Goal: Task Accomplishment & Management: Complete application form

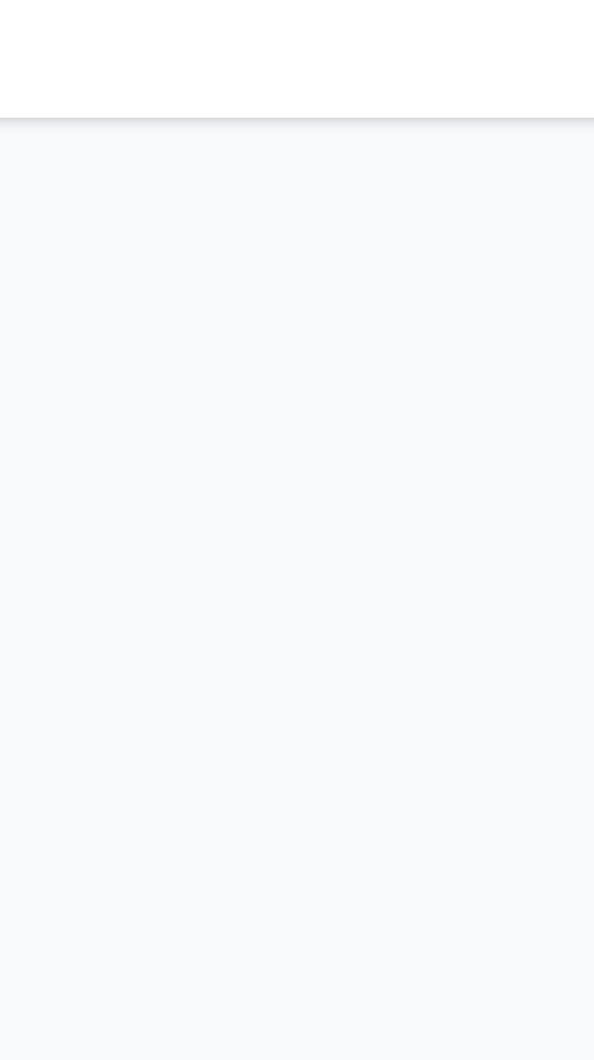
click at [326, 641] on select "**********" at bounding box center [297, 627] width 233 height 25
select select "******"
click at [181, 641] on select "**********" at bounding box center [297, 627] width 233 height 25
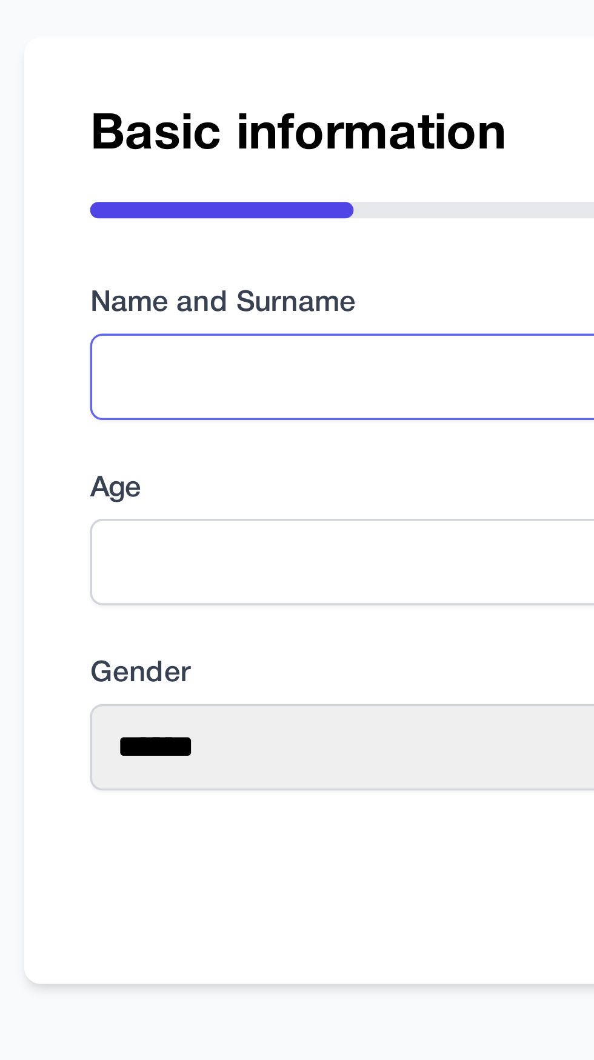
click at [286, 532] on input "text" at bounding box center [297, 518] width 233 height 25
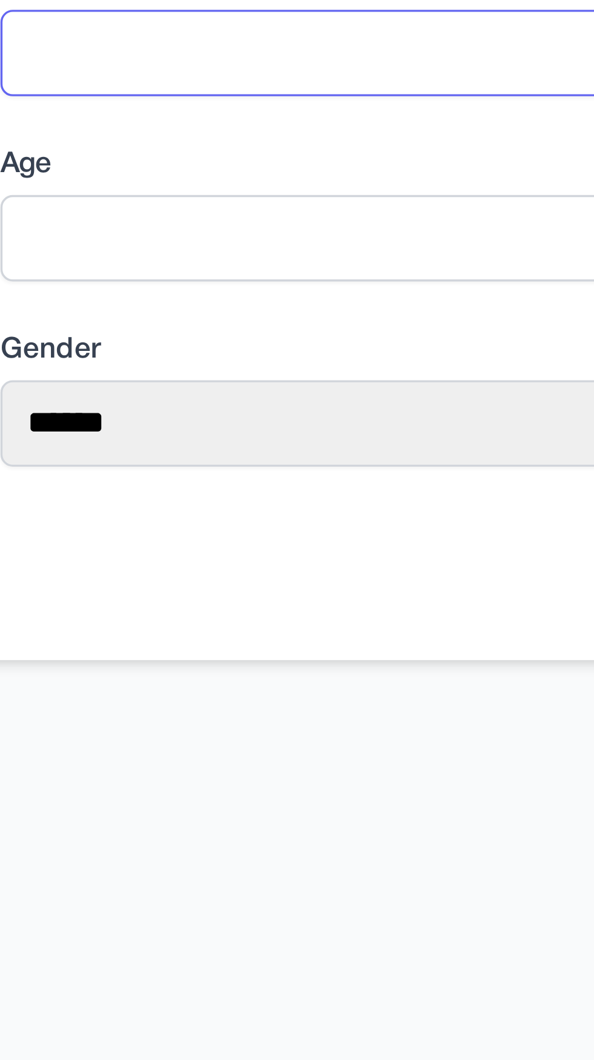
type input "******"
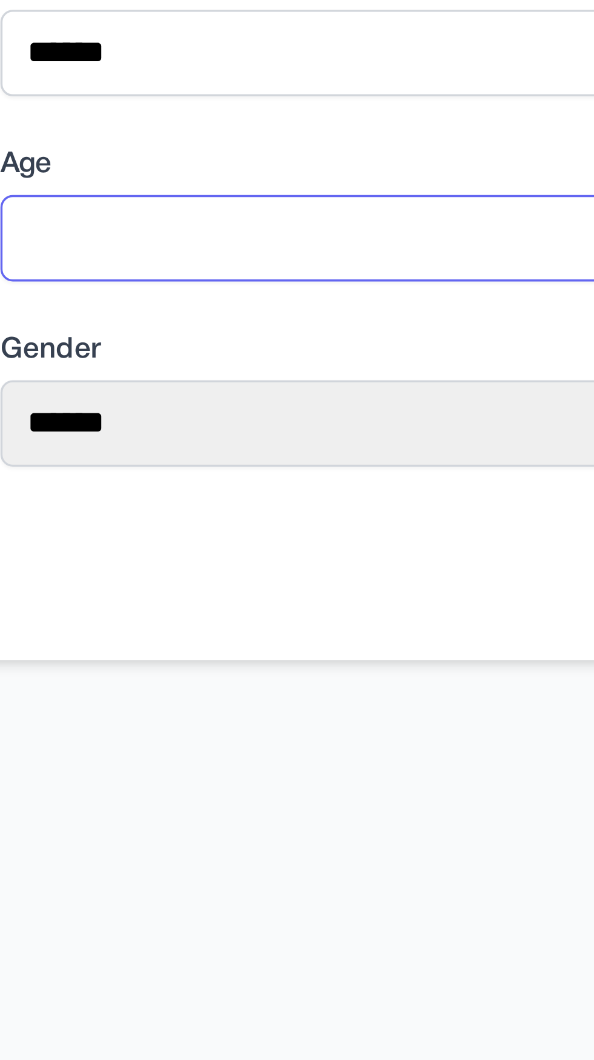
click at [250, 586] on input "number" at bounding box center [297, 573] width 233 height 25
type input "**"
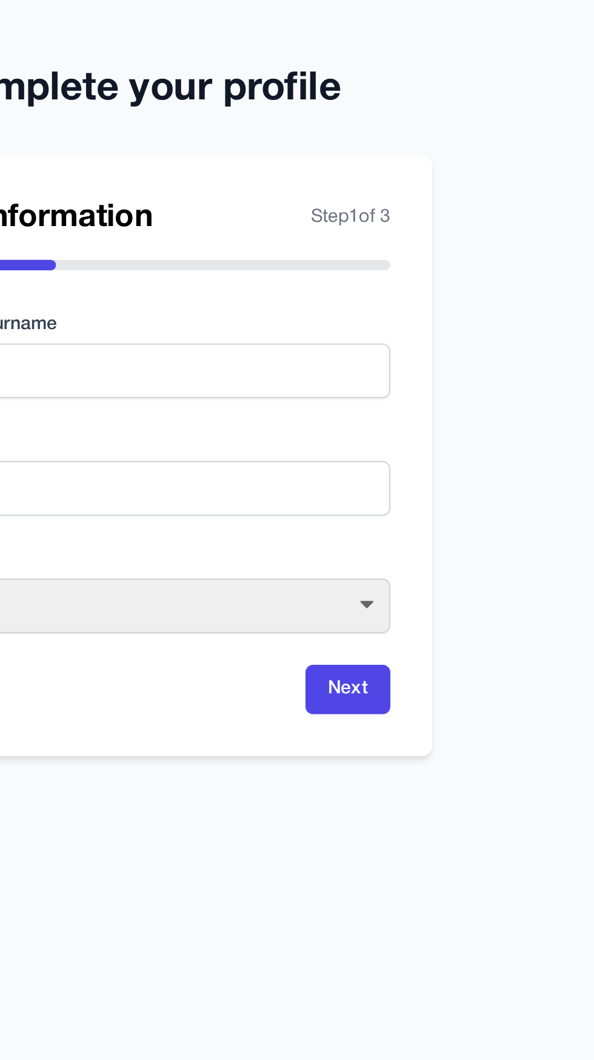
click at [412, 678] on button "Next" at bounding box center [393, 666] width 39 height 23
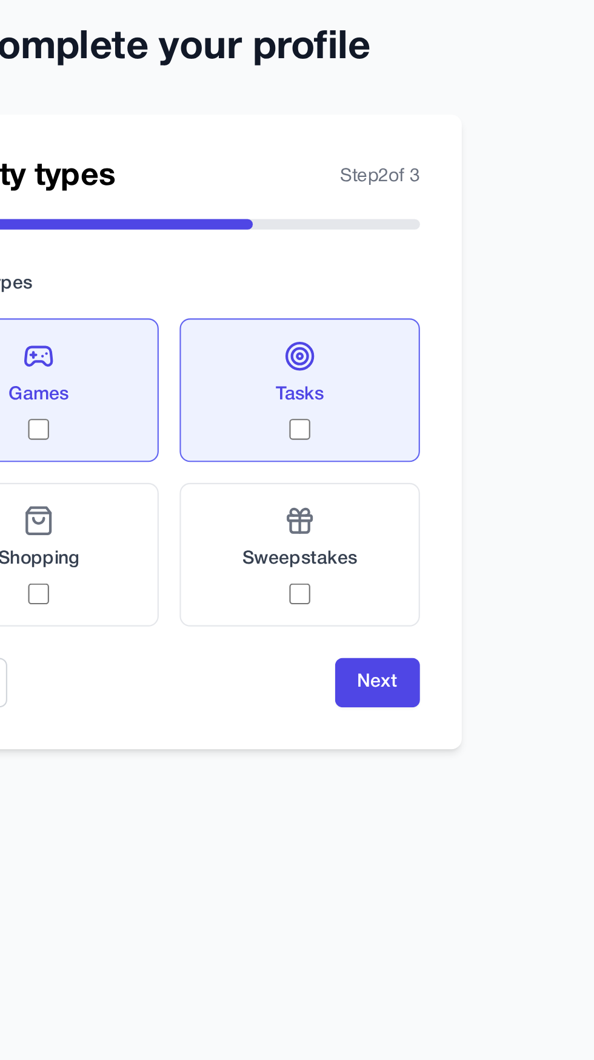
click at [405, 686] on button "Next" at bounding box center [393, 674] width 39 height 23
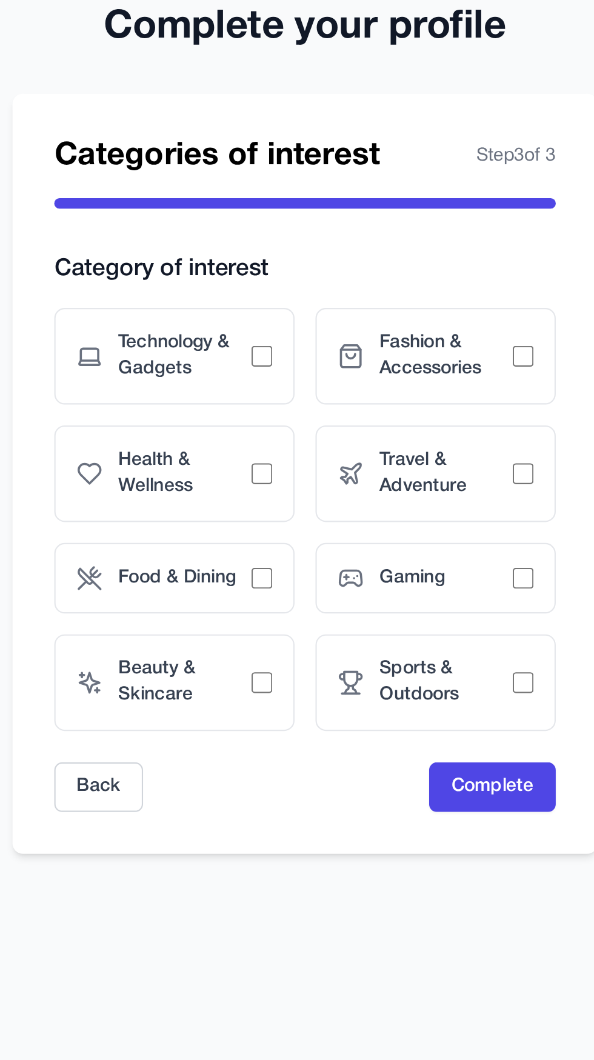
click at [282, 526] on div "Technology & Gadgets" at bounding box center [237, 503] width 112 height 45
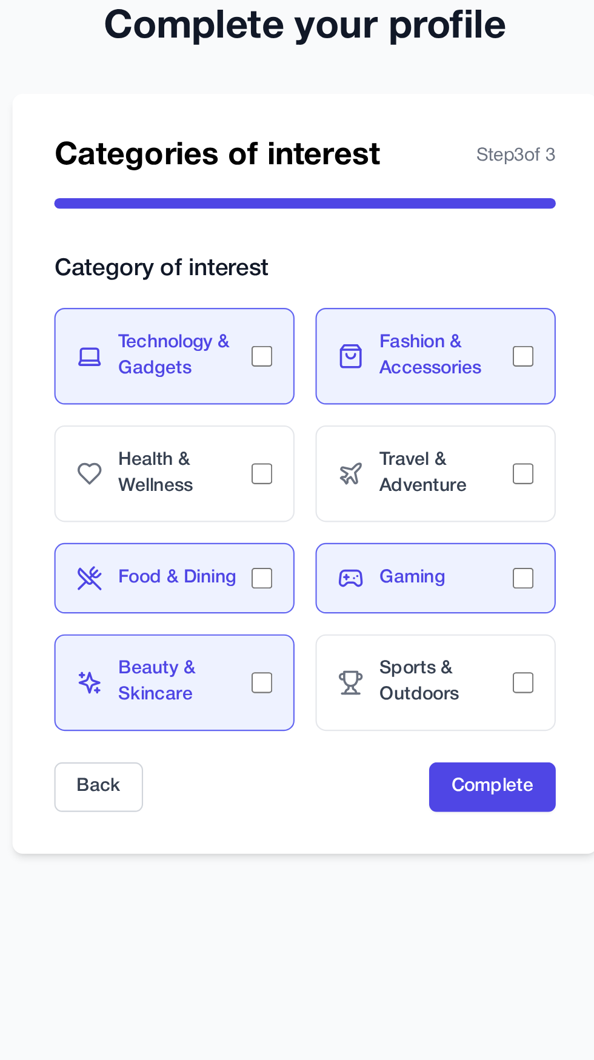
click at [405, 715] on button "Complete" at bounding box center [384, 703] width 59 height 23
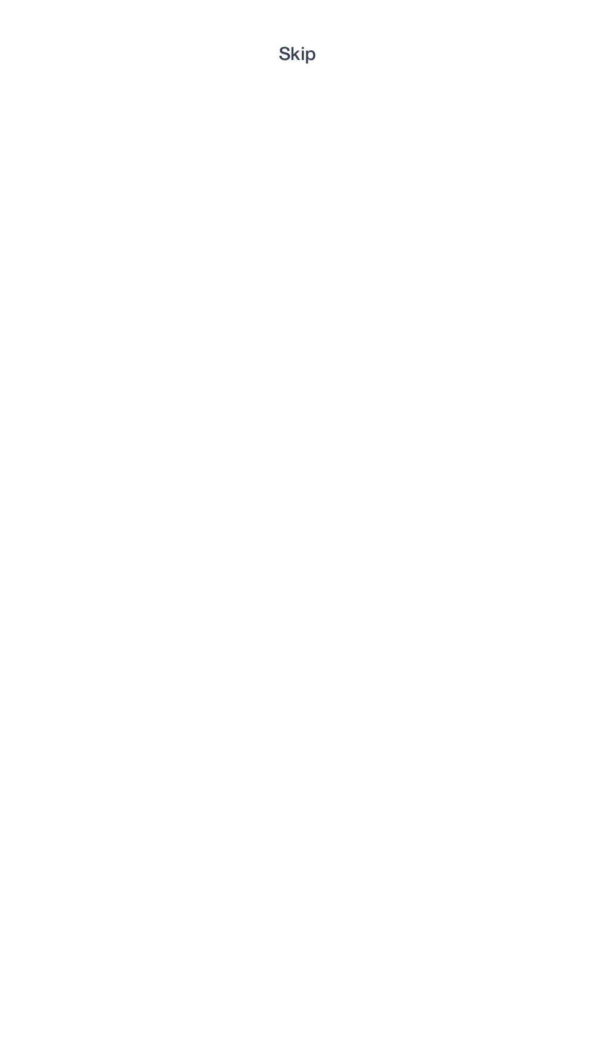
click at [302, 656] on button "Skip" at bounding box center [298, 650] width 18 height 12
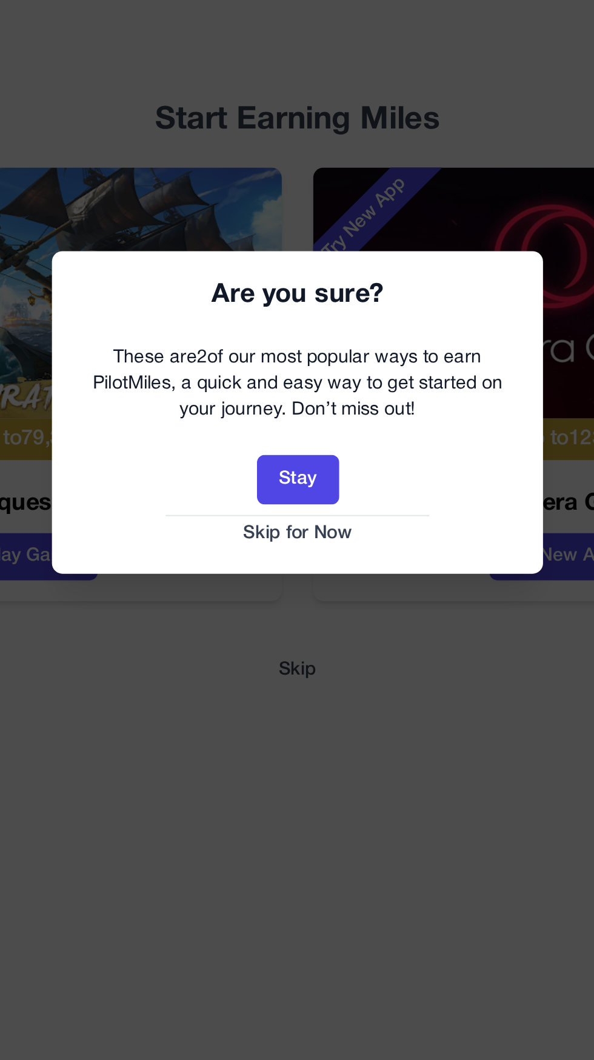
scroll to position [84, 0]
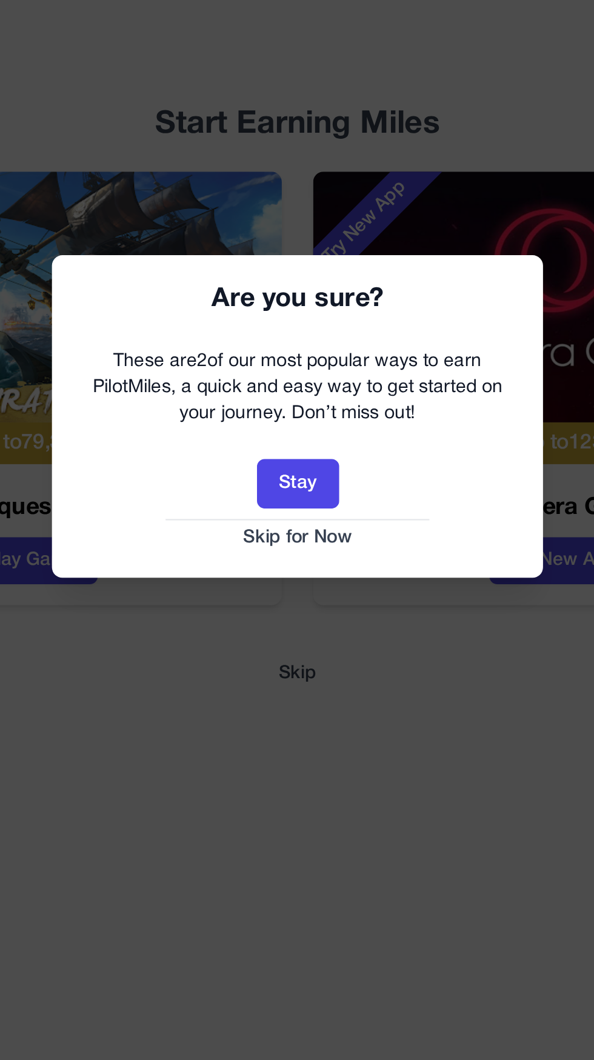
click at [318, 583] on button "Skip for Now" at bounding box center [297, 587] width 204 height 12
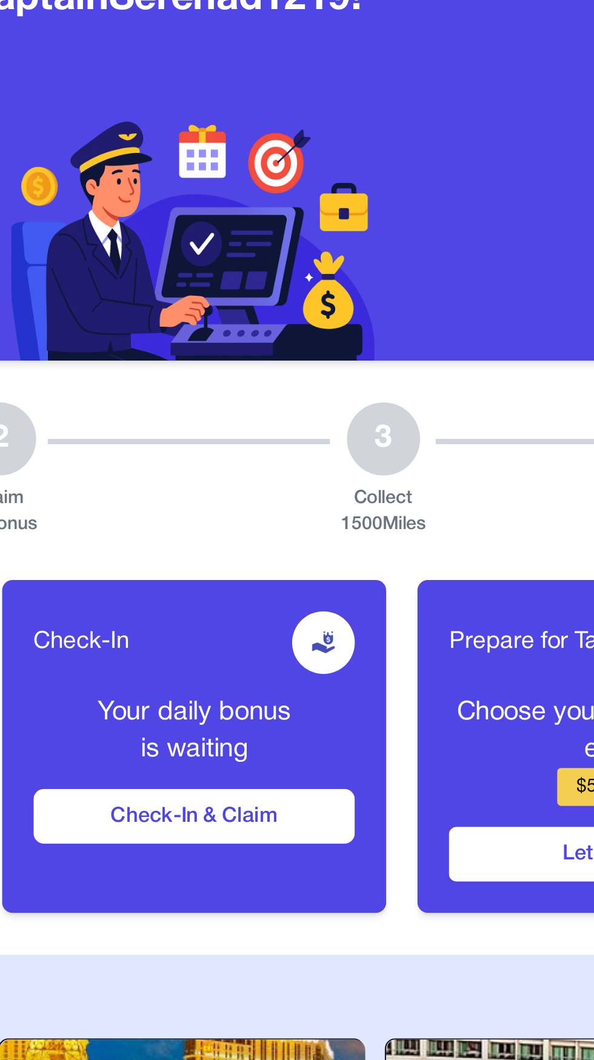
click at [334, 507] on button "Check-In & Claim" at bounding box center [298, 512] width 150 height 25
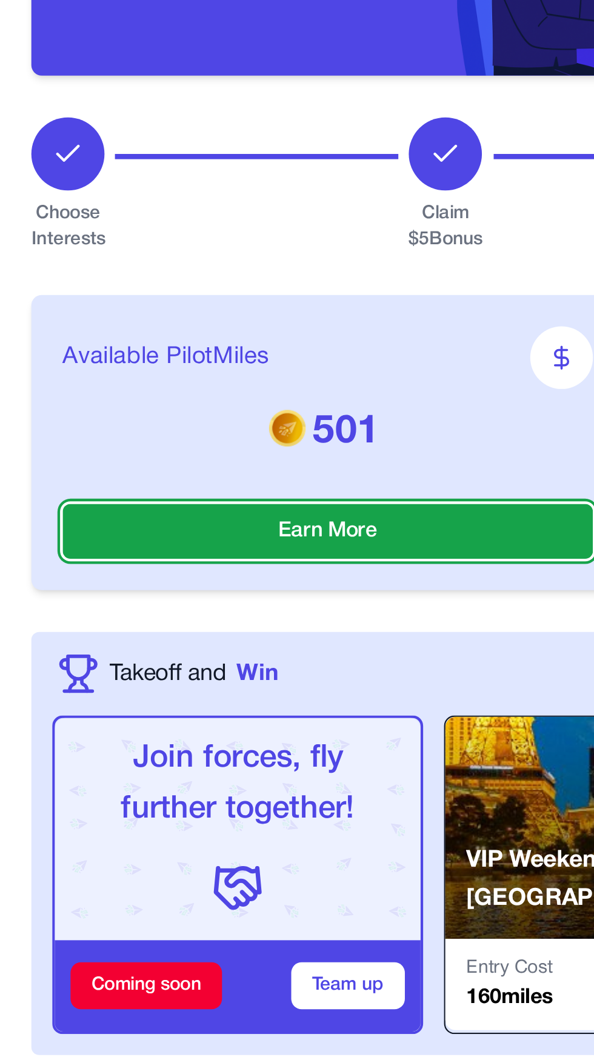
click at [213, 501] on button "Earn More" at bounding box center [152, 512] width 246 height 25
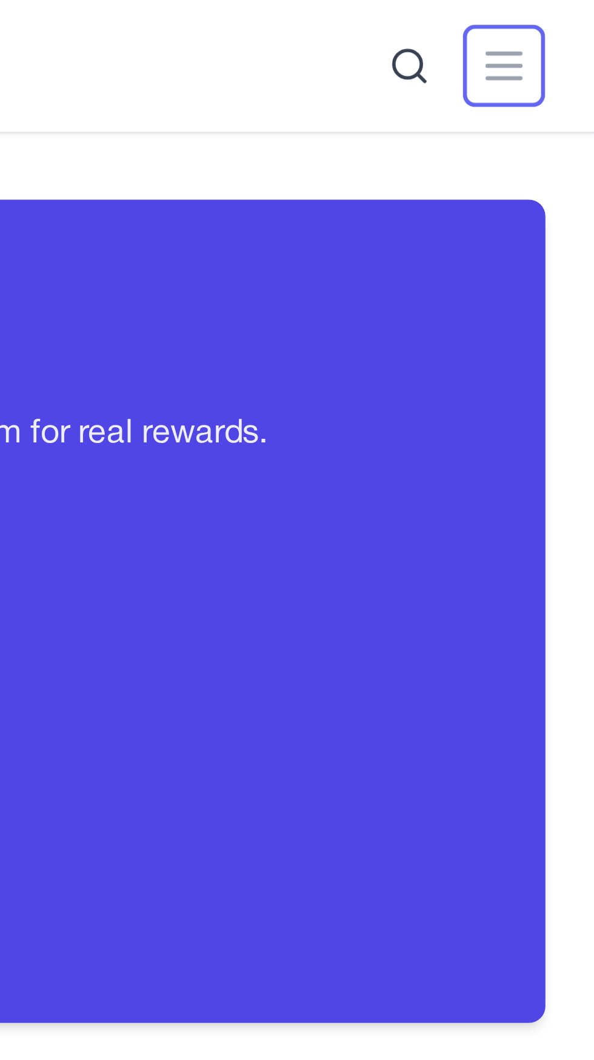
click at [568, 21] on icon at bounding box center [567, 19] width 15 height 15
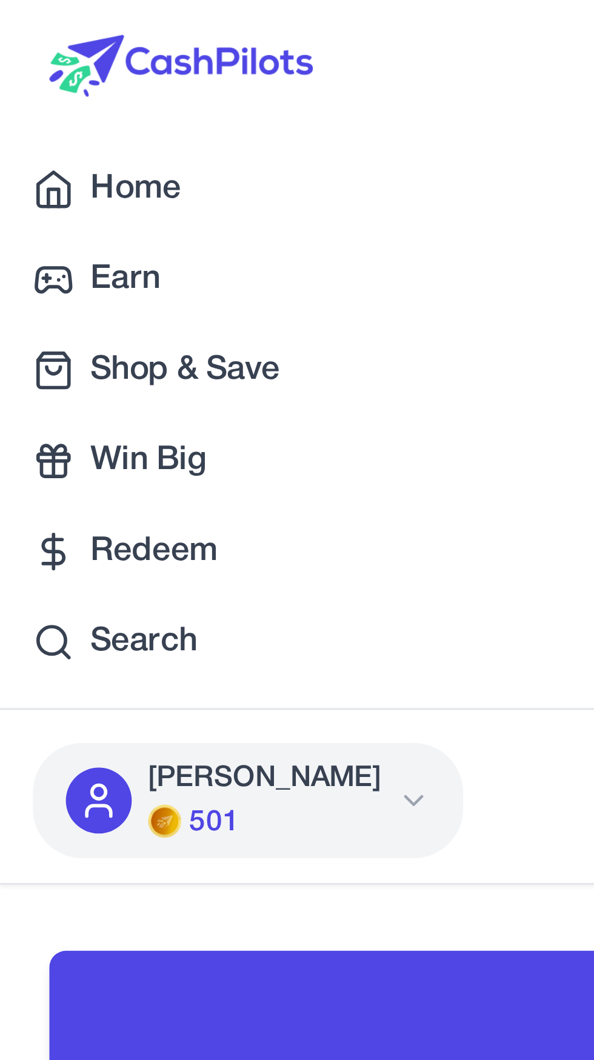
click at [175, 21] on div "Earn Play Games Enjoy fun games and earn Try New App Test new app for rewards T…" at bounding box center [297, 19] width 565 height 39
click at [80, 46] on link "Home" at bounding box center [297, 56] width 594 height 24
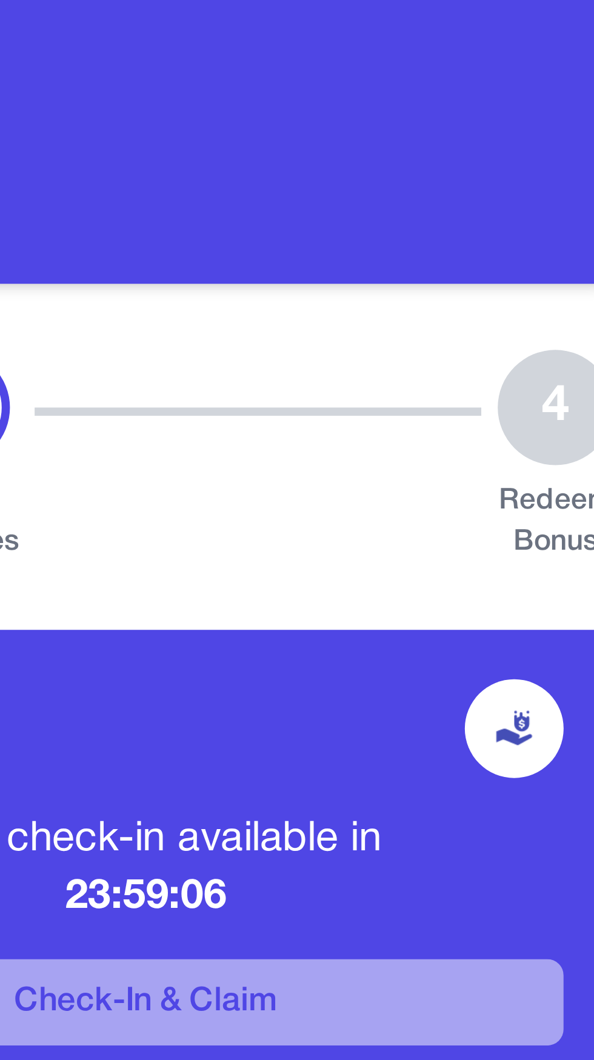
click at [555, 426] on img at bounding box center [550, 432] width 12 height 12
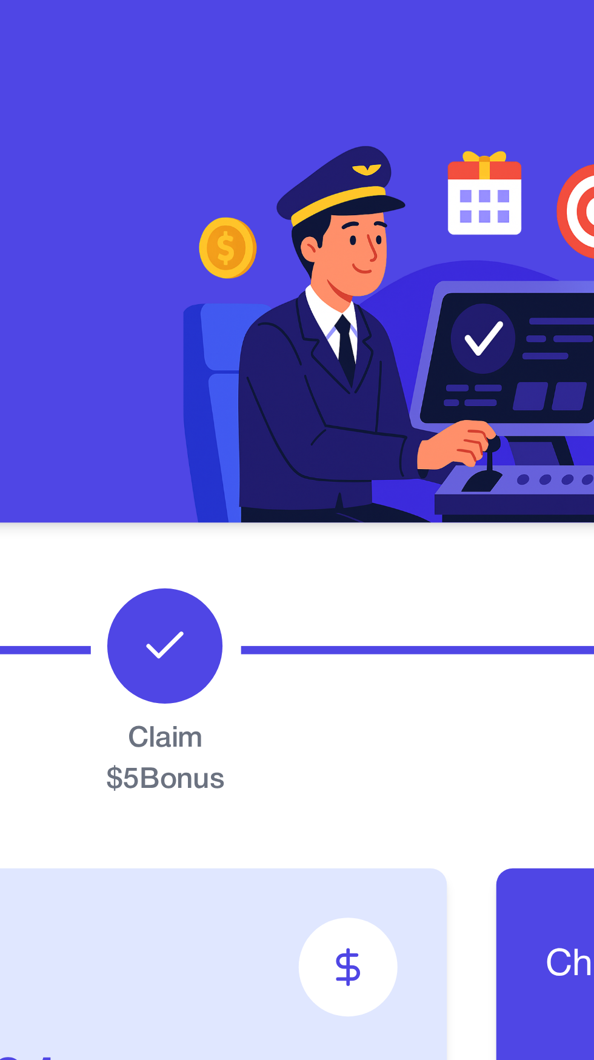
click at [210, 341] on icon at bounding box center [206, 337] width 15 height 15
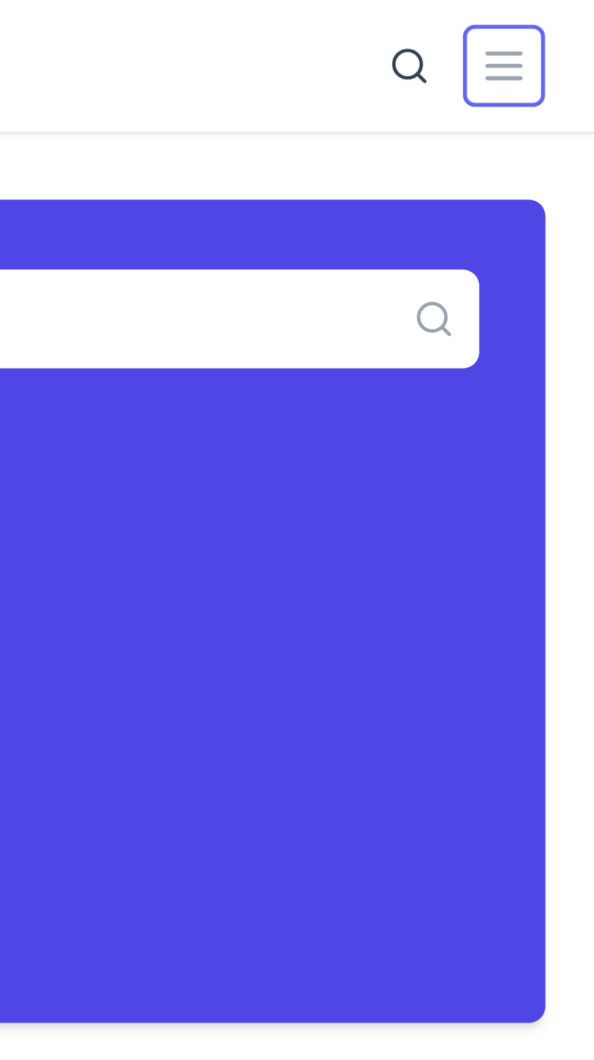
click at [568, 17] on icon at bounding box center [567, 19] width 15 height 15
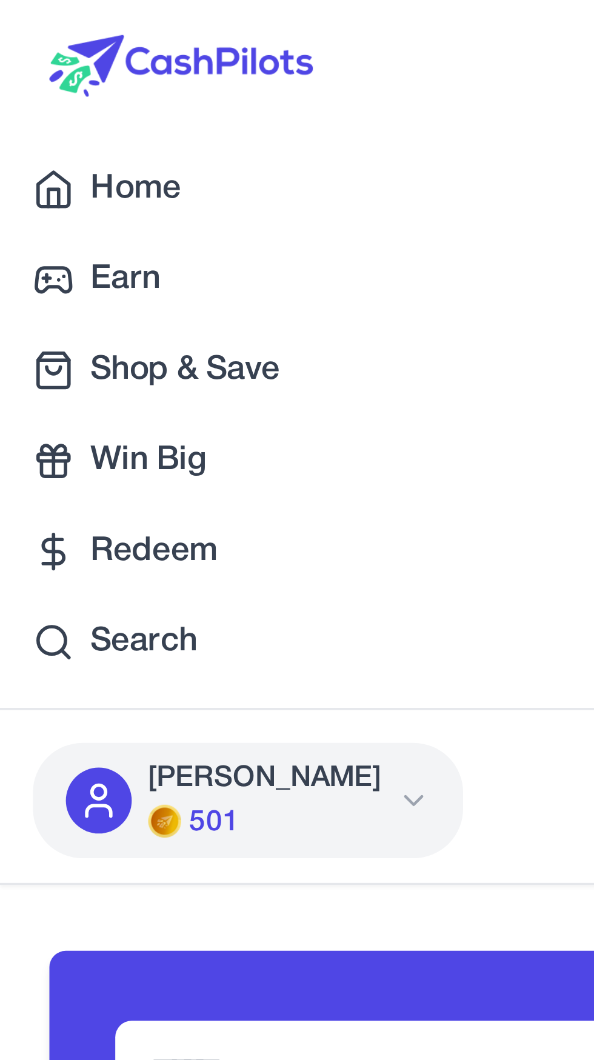
click at [59, 154] on link "Redeem" at bounding box center [297, 162] width 594 height 24
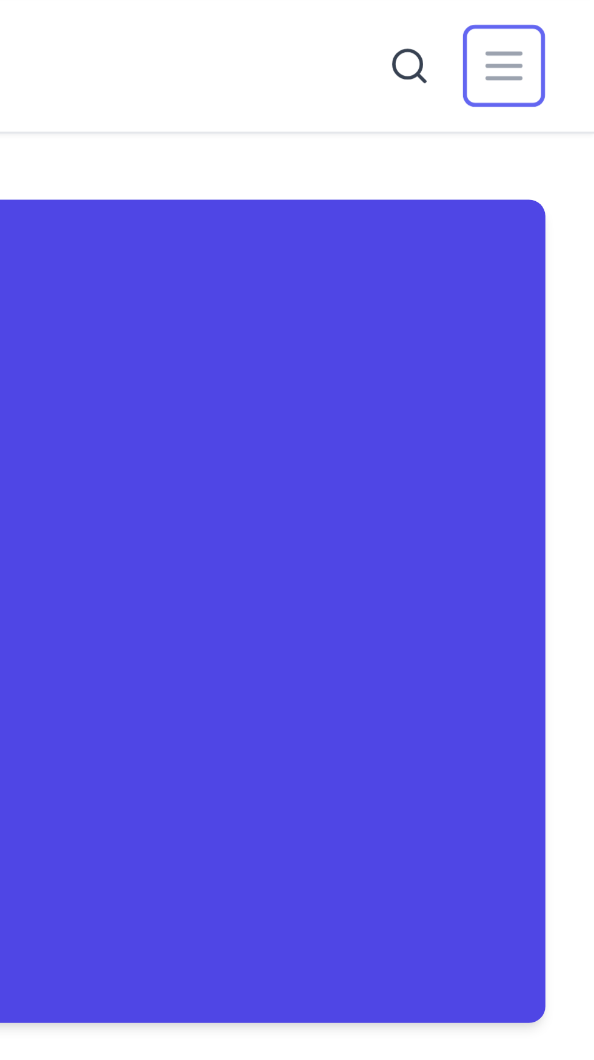
click at [574, 22] on icon at bounding box center [567, 19] width 15 height 15
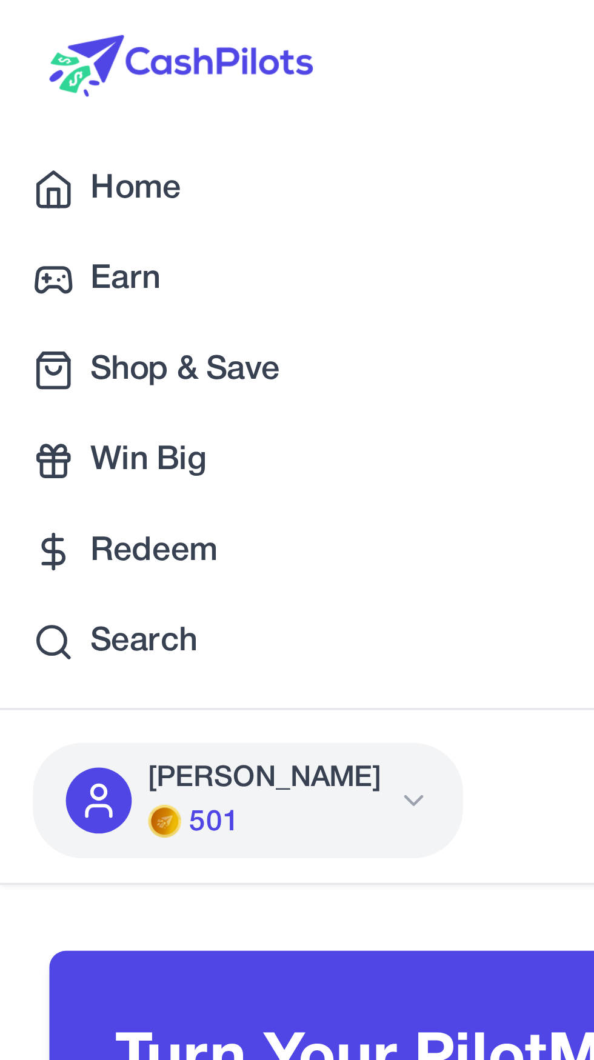
click at [41, 79] on span "Earn" at bounding box center [37, 82] width 21 height 15
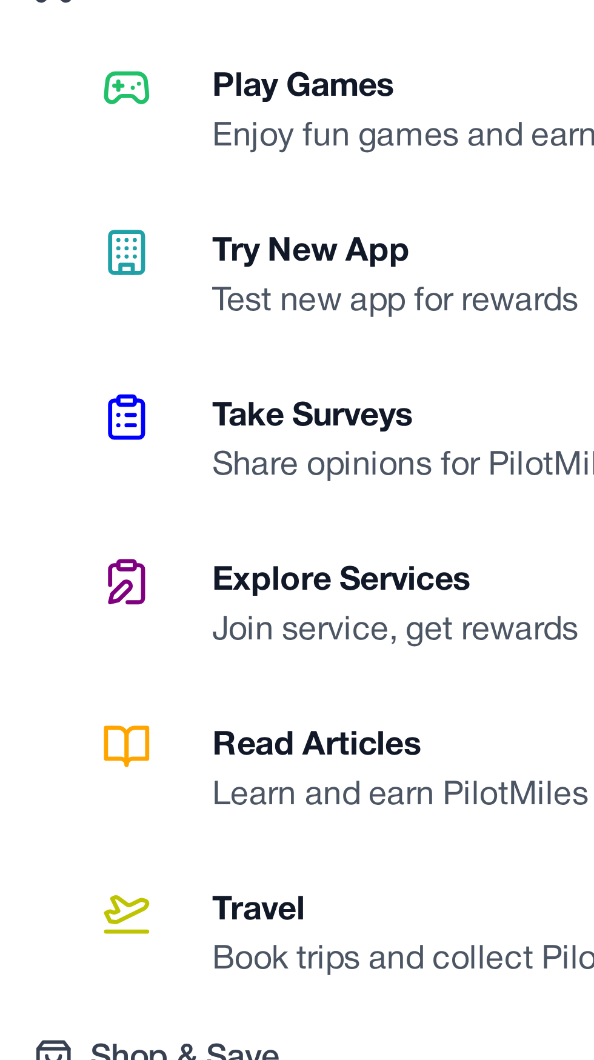
click at [160, 164] on div "Try New App" at bounding box center [121, 160] width 118 height 15
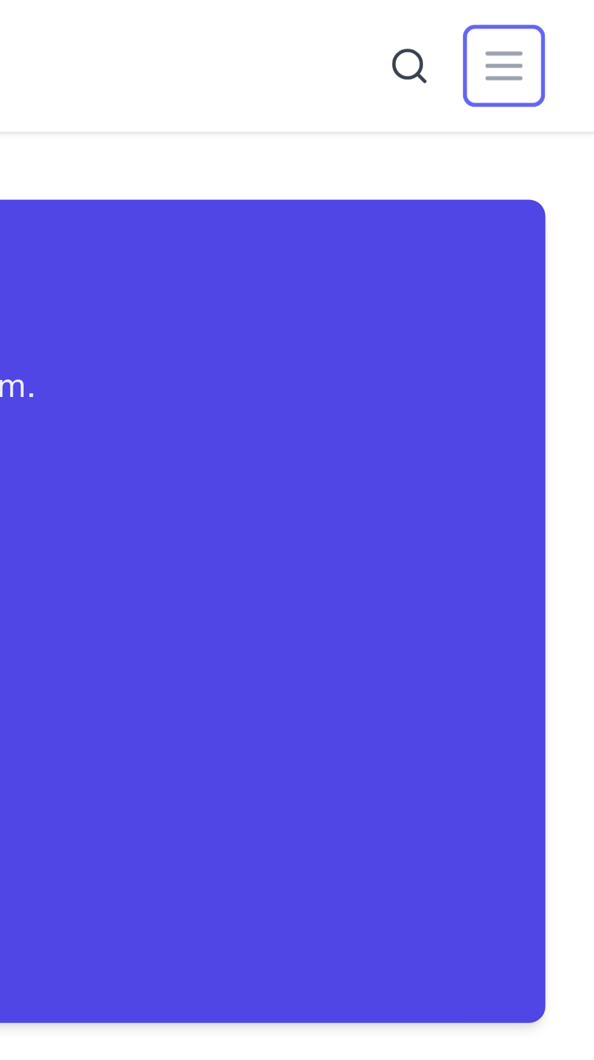
click at [575, 18] on button at bounding box center [567, 19] width 24 height 24
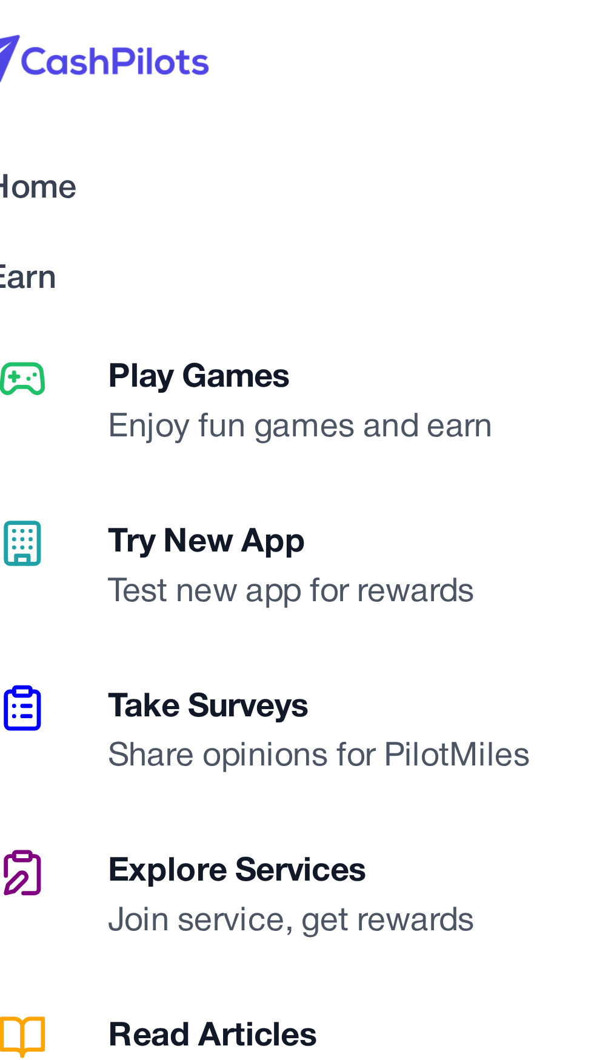
click at [161, 212] on div "Take Surveys" at bounding box center [129, 208] width 134 height 15
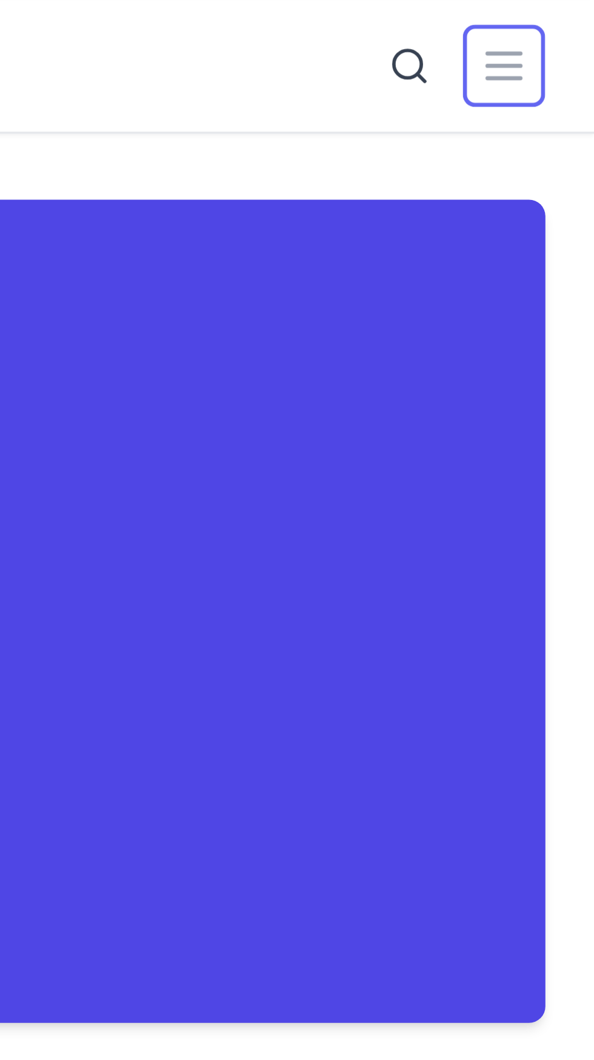
click at [567, 24] on icon at bounding box center [567, 19] width 15 height 15
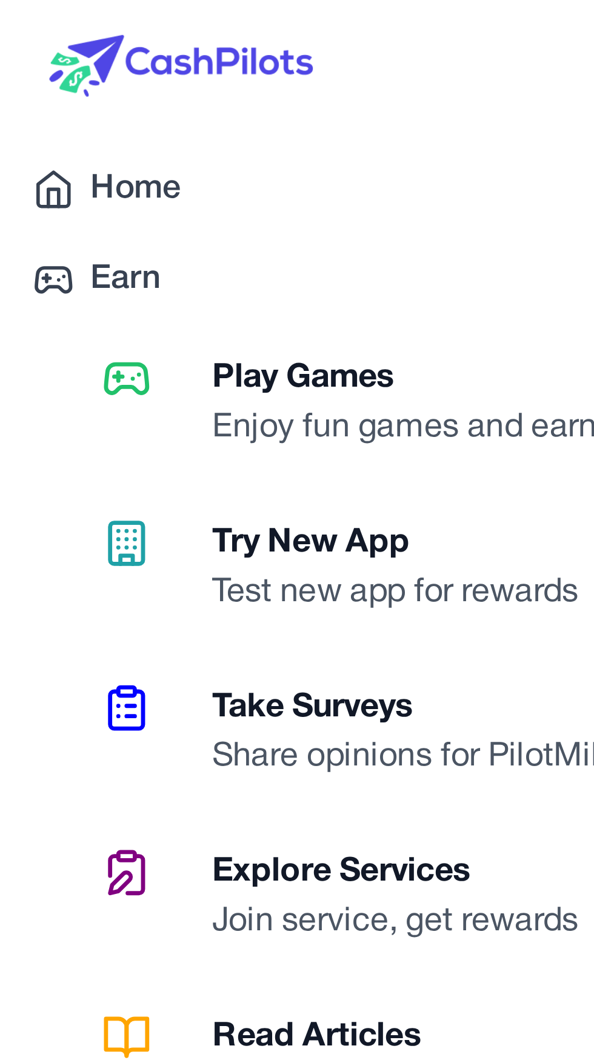
click at [135, 121] on div "Enjoy fun games and earn" at bounding box center [123, 126] width 123 height 15
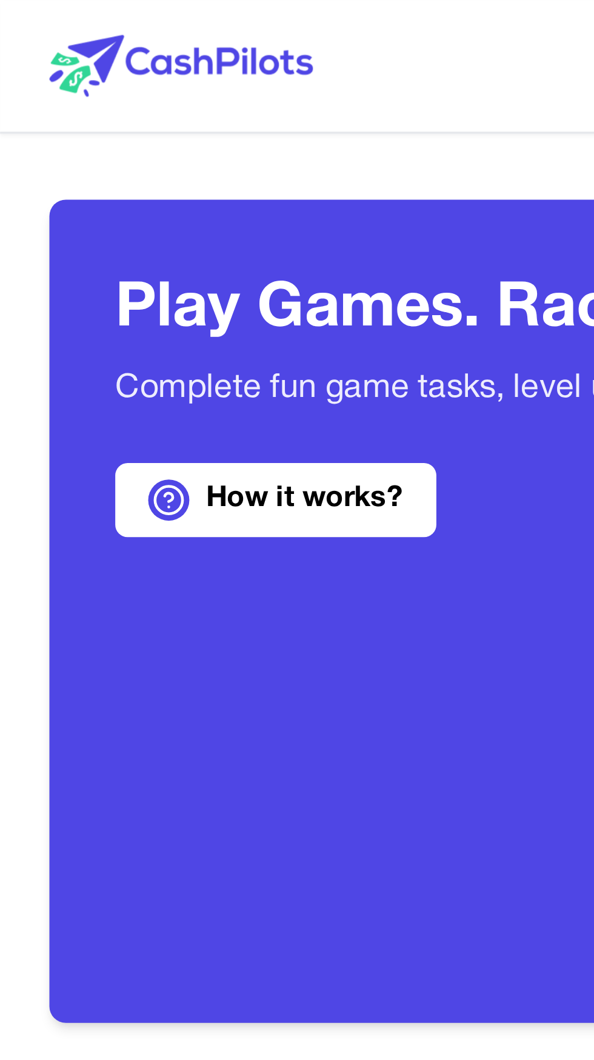
click at [126, 109] on p "Complete fun game tasks, level up, and collect PilotMiles every time you play." at bounding box center [297, 114] width 526 height 15
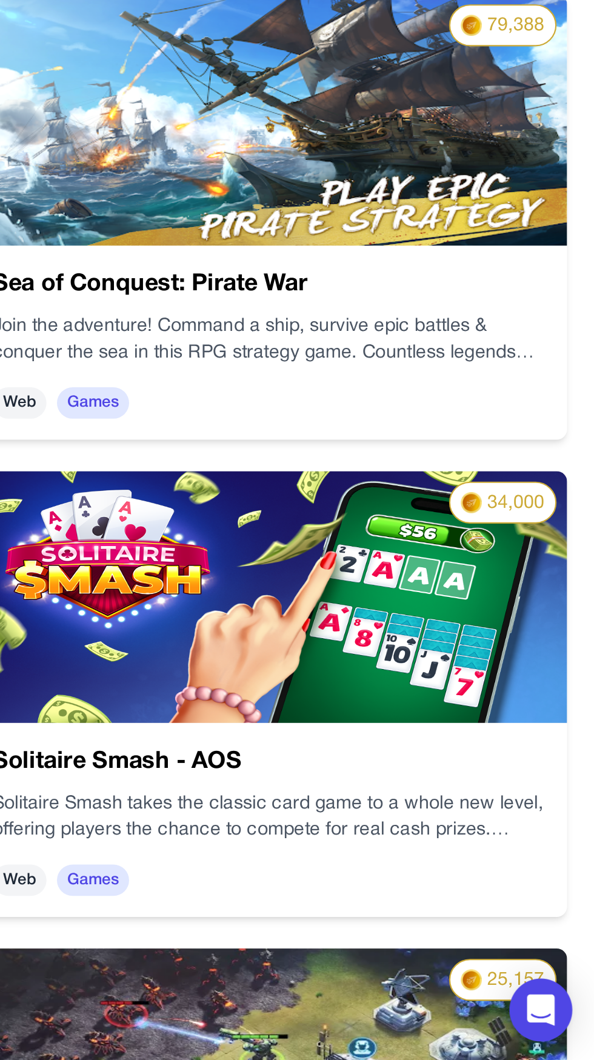
scroll to position [80, 0]
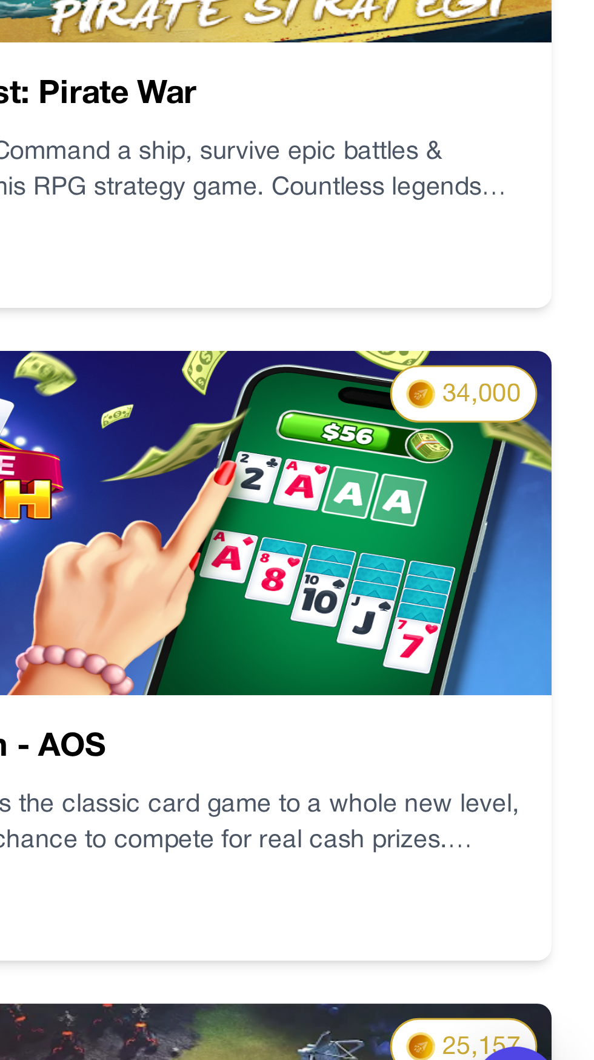
click at [561, 849] on img at bounding box center [441, 842] width 275 height 116
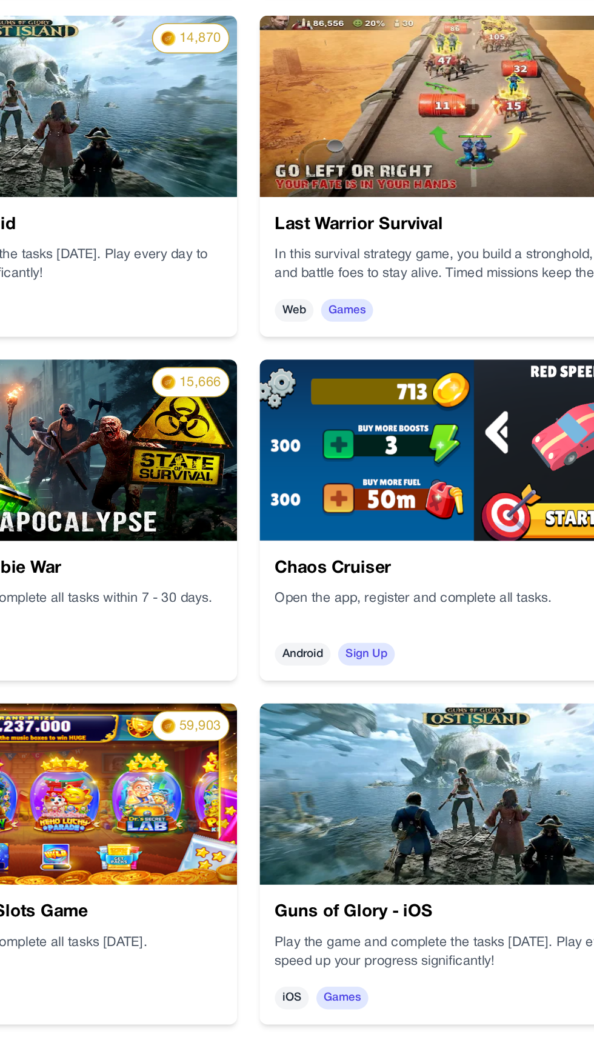
scroll to position [1547, 0]
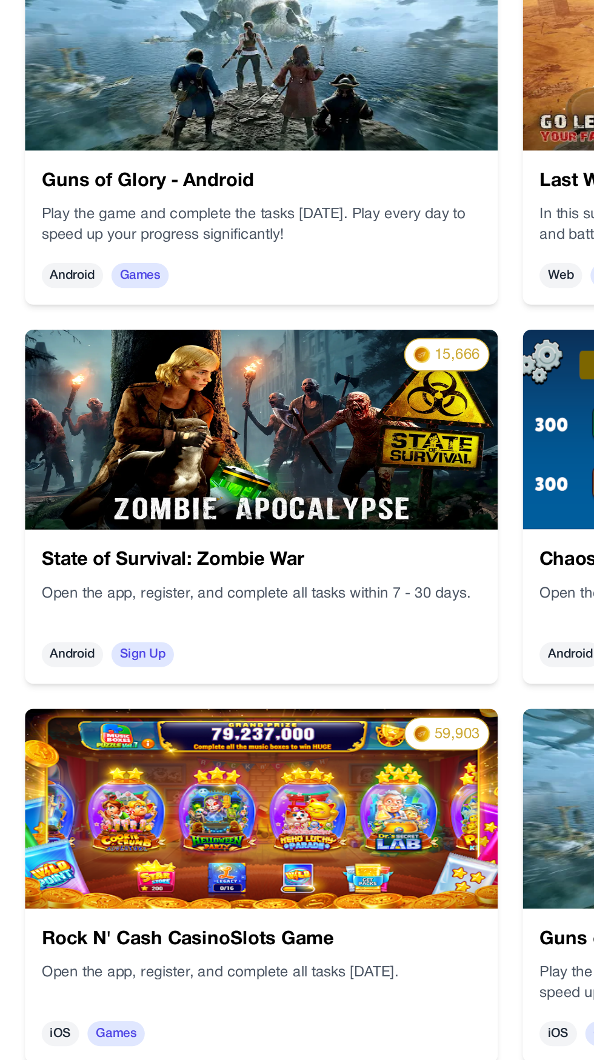
click at [204, 697] on img at bounding box center [152, 699] width 275 height 116
